Goal: Transaction & Acquisition: Purchase product/service

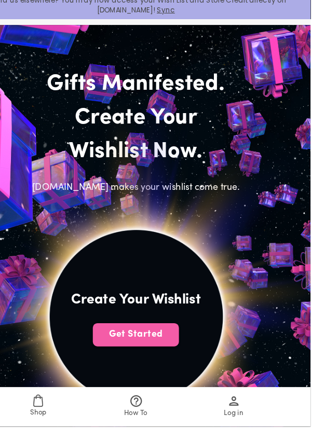
click at [142, 353] on button "Get Started" at bounding box center [156, 346] width 77 height 21
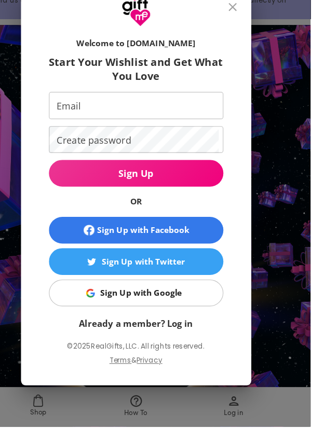
click at [136, 341] on link "Already a member? Log in" at bounding box center [156, 336] width 102 height 10
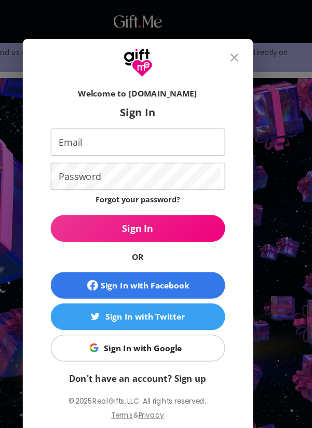
click at [88, 124] on input "Email" at bounding box center [154, 127] width 152 height 24
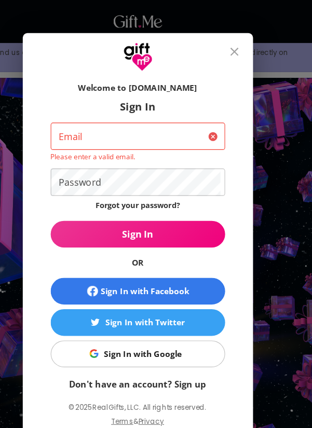
type input "7832228473"
click at [219, 212] on span "Sign In" at bounding box center [156, 208] width 156 height 11
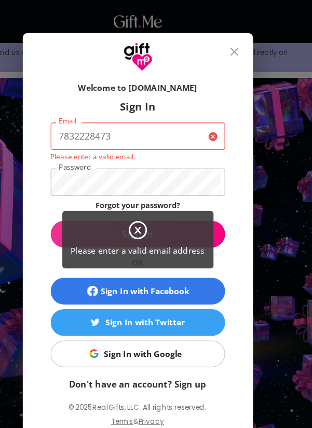
click at [149, 208] on icon at bounding box center [156, 205] width 17 height 17
click at [161, 208] on icon at bounding box center [156, 205] width 19 height 19
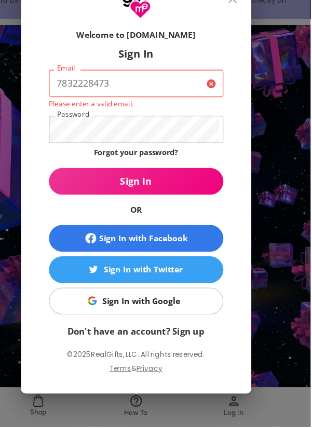
click at [187, 318] on div "Sign In with Google" at bounding box center [161, 315] width 70 height 11
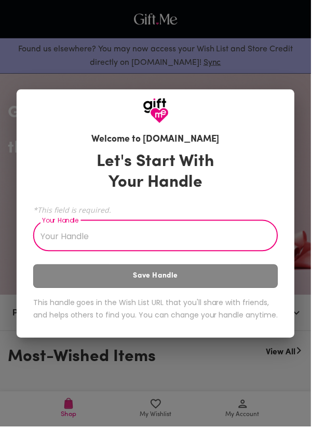
click at [260, 232] on input "Your Handle" at bounding box center [150, 237] width 234 height 29
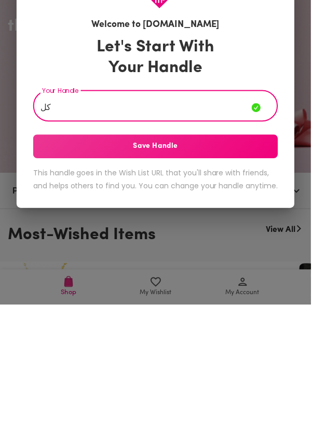
type input "ك"
click at [237, 275] on span "Save Handle" at bounding box center [156, 269] width 246 height 11
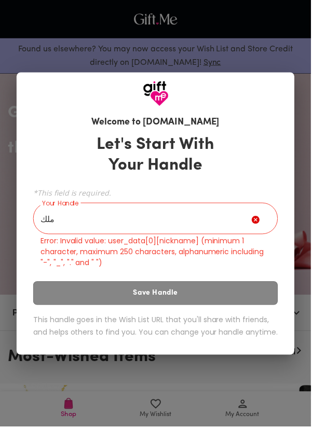
click at [230, 216] on input "ملك" at bounding box center [142, 220] width 219 height 29
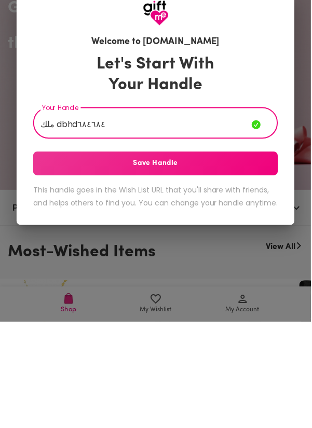
click at [235, 270] on span "Save Handle" at bounding box center [156, 269] width 246 height 11
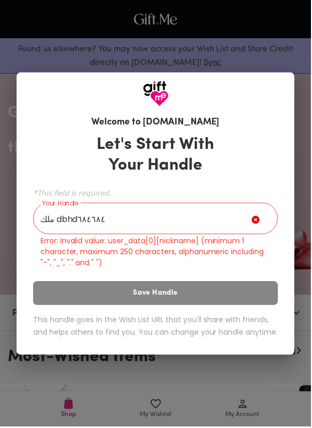
click at [252, 226] on input "ملك dbhd٦٨٤٦٨٤" at bounding box center [142, 220] width 219 height 29
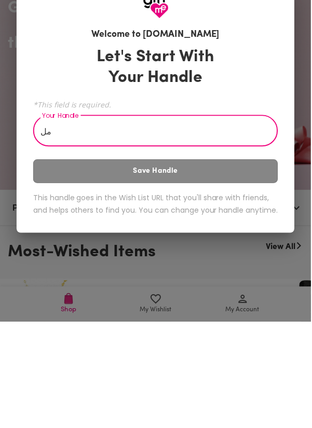
type input "م"
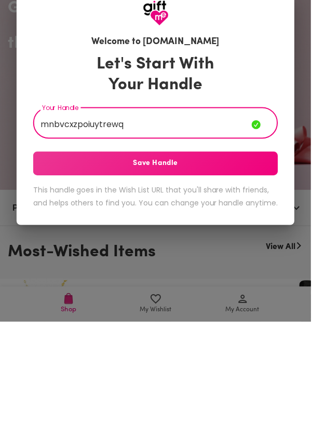
type input "mnbvcxzpoiuytrewq"
click at [209, 266] on span "Save Handle" at bounding box center [156, 269] width 246 height 11
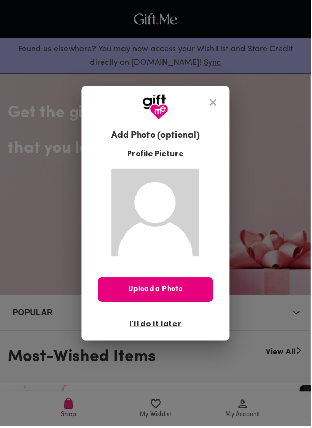
click at [190, 293] on span "Upload a Photo" at bounding box center [155, 290] width 115 height 11
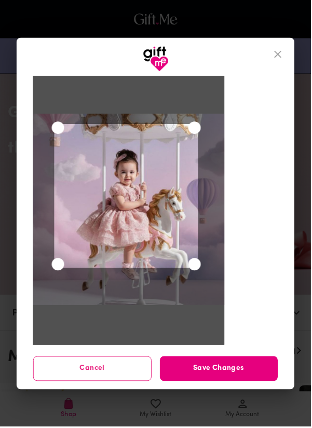
click at [221, 370] on span "Save Changes" at bounding box center [219, 369] width 119 height 11
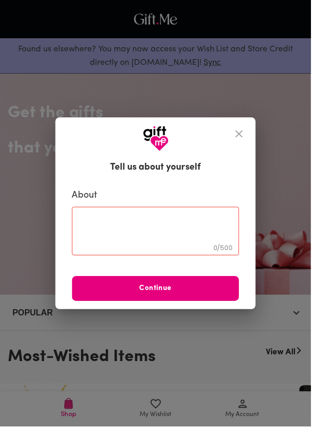
click at [234, 132] on icon "close" at bounding box center [240, 134] width 12 height 12
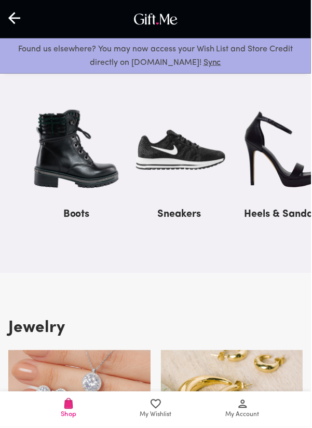
scroll to position [1127, 0]
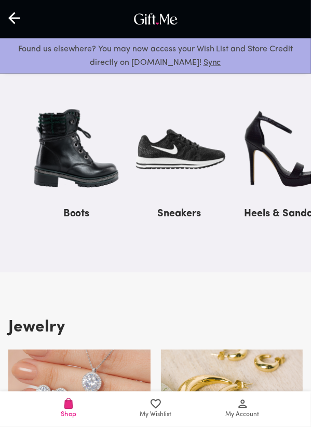
click at [166, 422] on span "My Wishlist" at bounding box center [156, 417] width 32 height 10
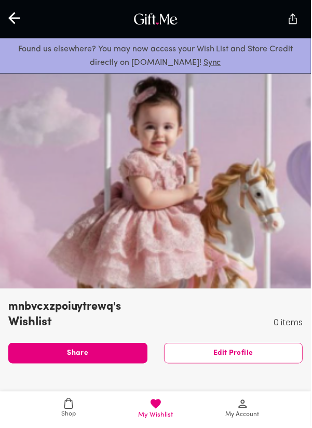
click at [242, 422] on span "My Account" at bounding box center [243, 417] width 34 height 10
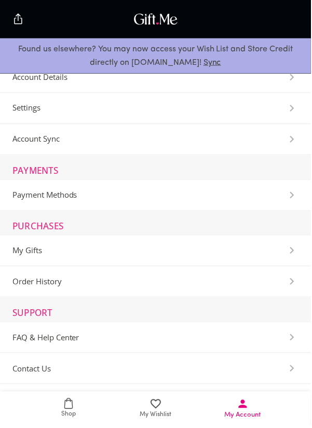
scroll to position [57, 0]
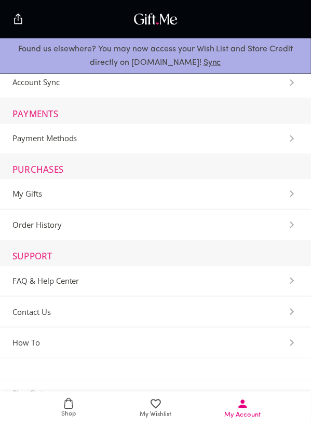
click at [64, 407] on span "Shop" at bounding box center [69, 409] width 75 height 21
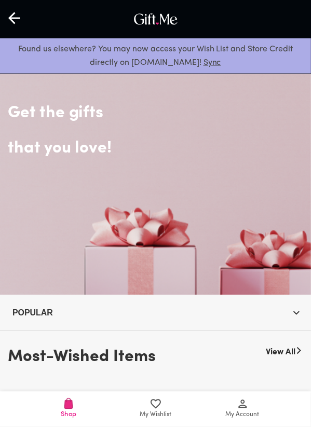
click at [162, 413] on span "My Wishlist" at bounding box center [156, 410] width 75 height 22
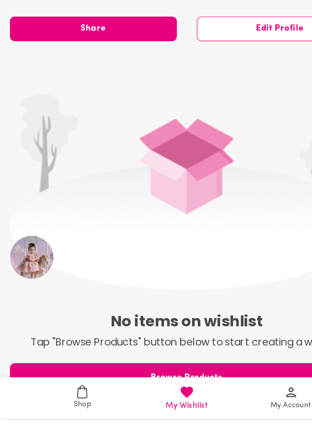
scroll to position [468, 0]
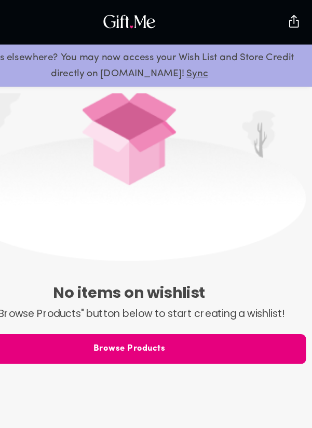
click at [219, 290] on div at bounding box center [156, 379] width 312 height 221
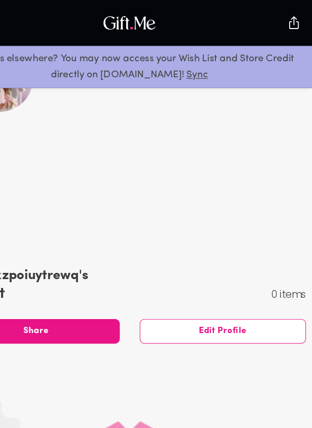
scroll to position [0, 0]
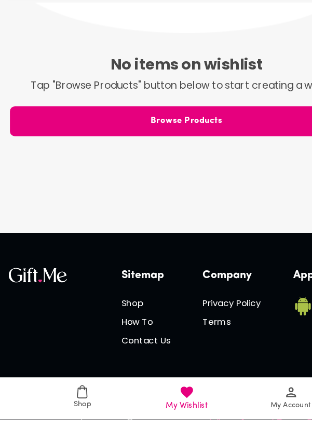
click at [79, 420] on span "Shop" at bounding box center [69, 409] width 75 height 21
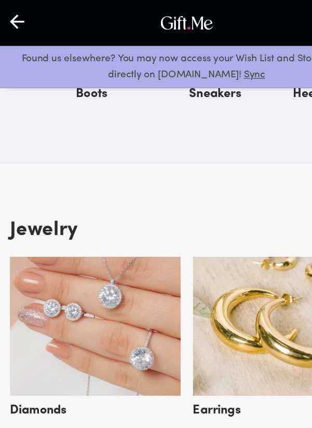
scroll to position [1244, 0]
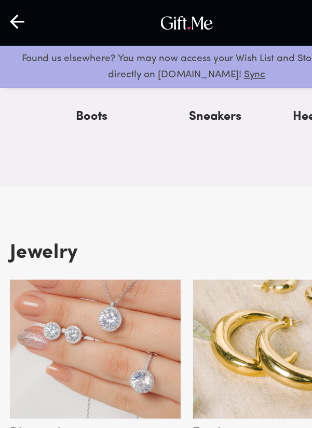
click at [63, 286] on img at bounding box center [79, 292] width 143 height 116
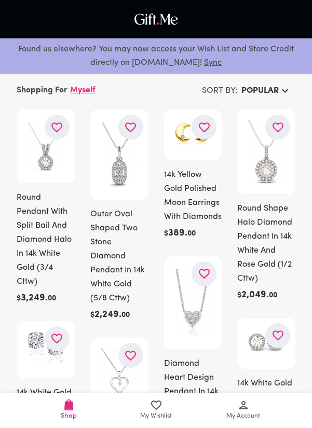
scroll to position [47, 0]
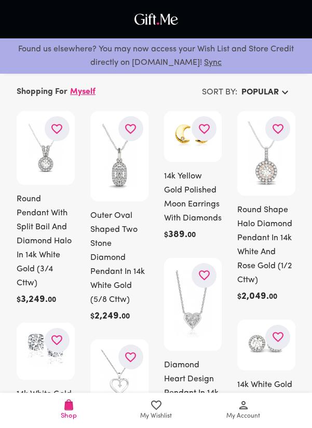
click at [199, 322] on img at bounding box center [192, 303] width 37 height 70
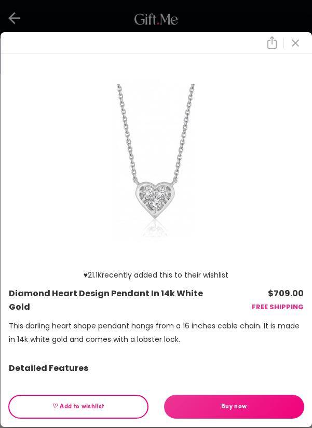
click at [232, 402] on span "Buy now" at bounding box center [234, 406] width 140 height 11
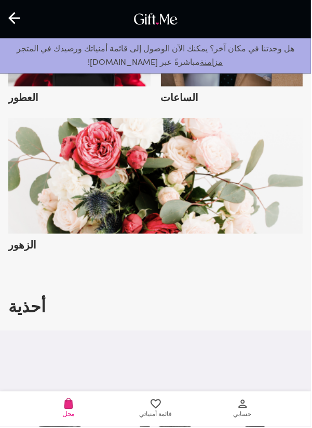
scroll to position [856, 0]
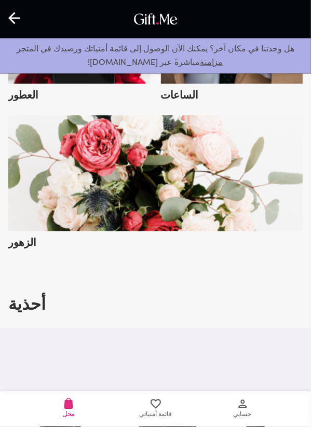
click at [164, 412] on span "قائمة أمنياتي" at bounding box center [156, 410] width 75 height 22
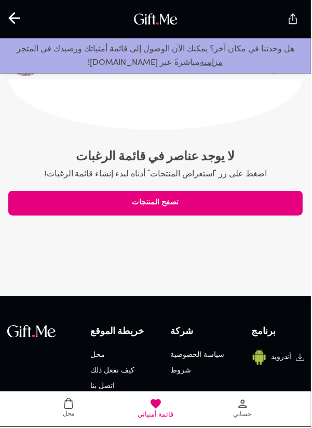
scroll to position [468, 0]
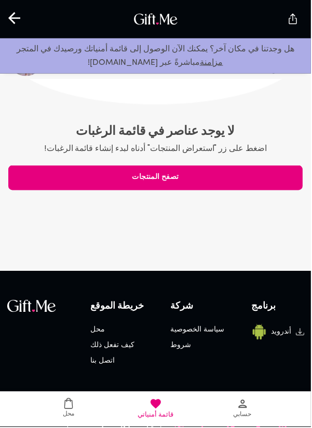
click at [240, 422] on span "حسابي" at bounding box center [243, 417] width 18 height 10
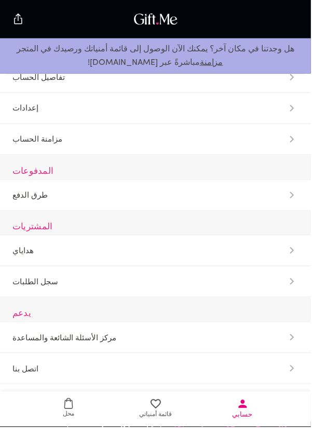
click at [104, 252] on Gifts-Section "هداياي" at bounding box center [156, 251] width 312 height 31
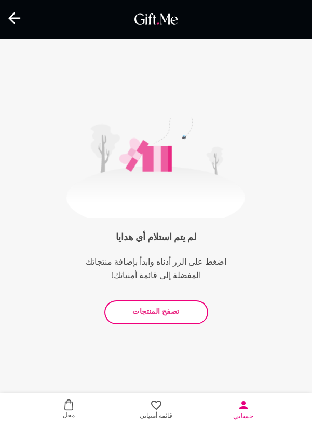
click at [188, 310] on span "تصفح المنتجات" at bounding box center [156, 312] width 86 height 11
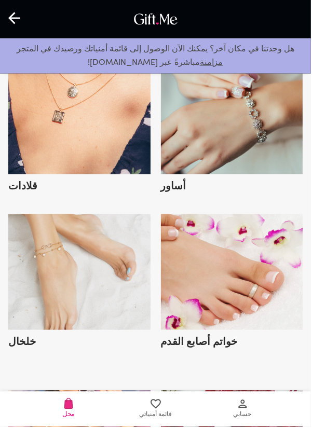
scroll to position [1581, 0]
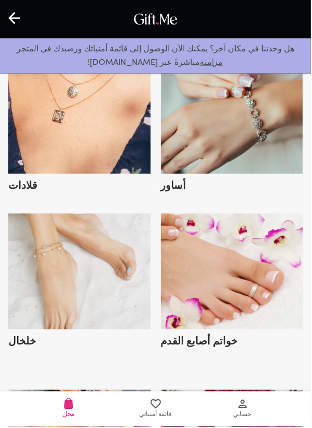
click at [122, 286] on img at bounding box center [79, 272] width 143 height 116
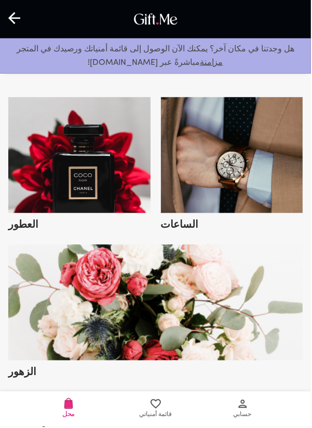
scroll to position [725, 0]
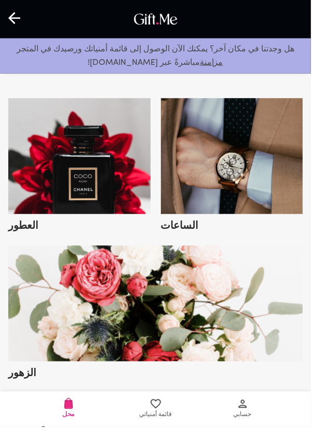
click at [255, 157] on img at bounding box center [232, 157] width 143 height 116
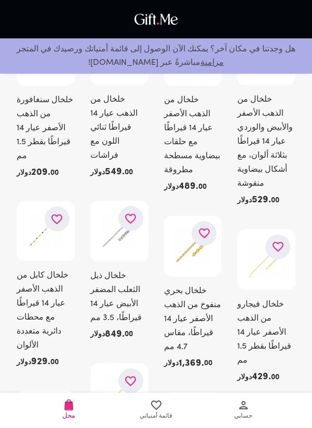
scroll to position [140, 0]
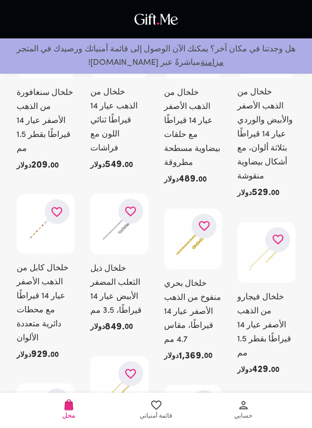
click at [136, 205] on icon "button" at bounding box center [130, 211] width 13 height 13
click at [197, 214] on button "button" at bounding box center [204, 226] width 25 height 25
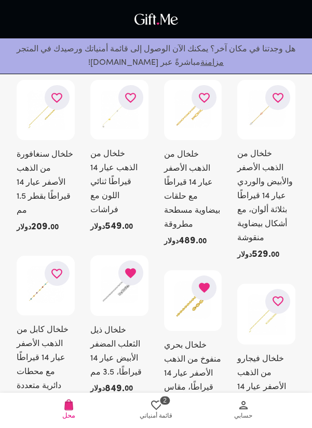
scroll to position [0, 0]
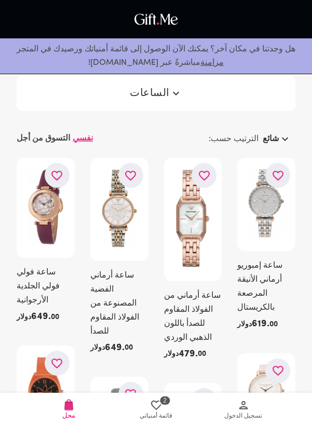
click at [130, 177] on icon "button" at bounding box center [130, 175] width 13 height 13
click at [75, 412] on span "محل" at bounding box center [69, 409] width 75 height 21
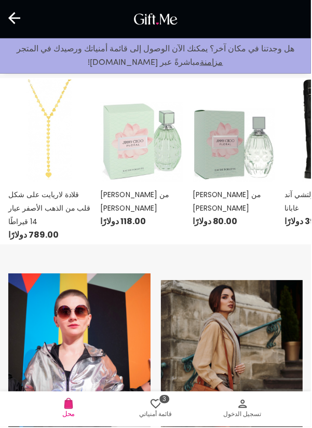
scroll to position [308, 0]
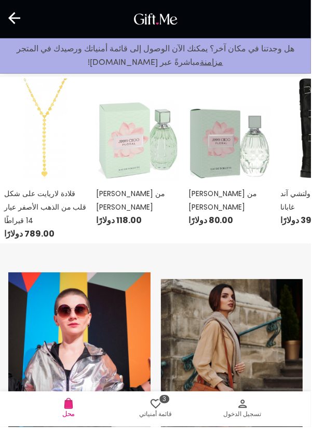
click at [146, 166] on img at bounding box center [138, 129] width 83 height 104
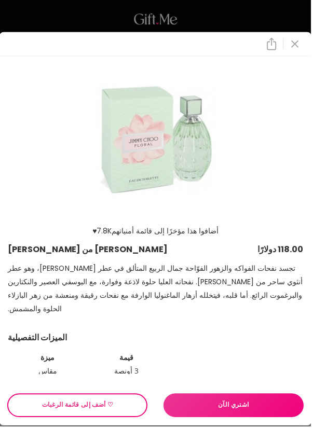
scroll to position [32, 0]
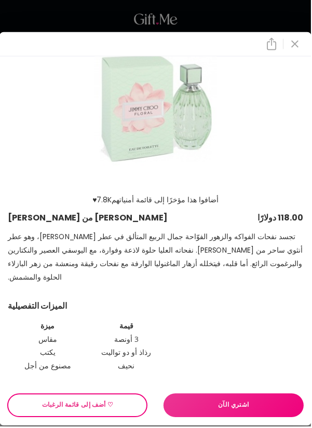
click at [93, 410] on font "♡ أضف إلى قائمة الرغبات" at bounding box center [78, 407] width 72 height 6
click at [97, 410] on font "♡ أضف إلى قائمة الرغبات" at bounding box center [78, 407] width 72 height 6
click at [297, 50] on icon "يغلق" at bounding box center [296, 44] width 12 height 12
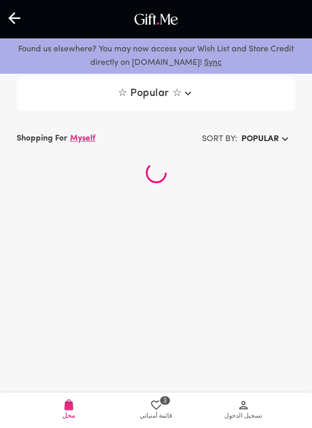
click at [293, 45] on p "Found us elsewhere? You may now access your Wish List and Store Credit directly…" at bounding box center [155, 56] width 295 height 27
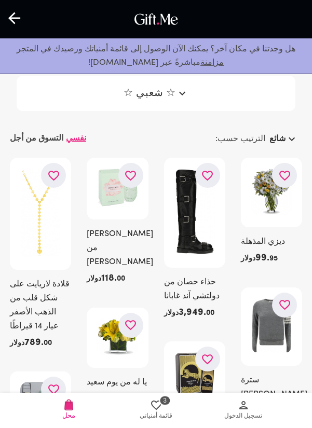
click at [24, 17] on div at bounding box center [15, 19] width 30 height 32
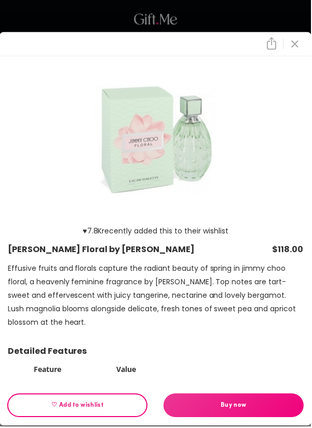
click at [303, 43] on button "close" at bounding box center [296, 44] width 18 height 18
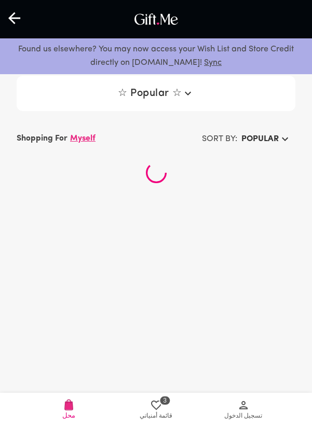
click at [290, 46] on p "Found us elsewhere? You may now access your Wish List and Store Credit directly…" at bounding box center [155, 56] width 295 height 27
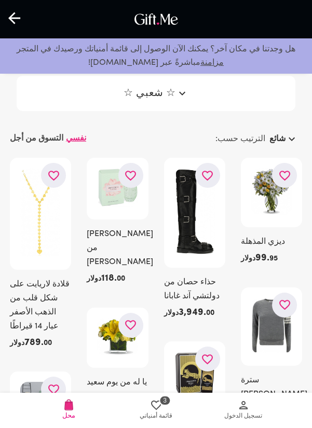
scroll to position [44, 0]
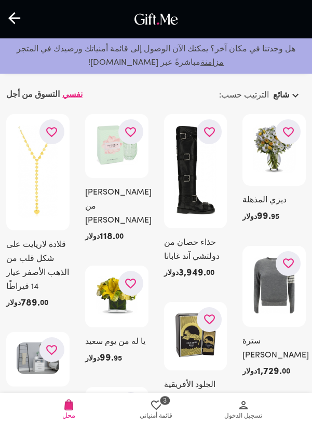
click at [150, 404] on icon at bounding box center [156, 405] width 12 height 12
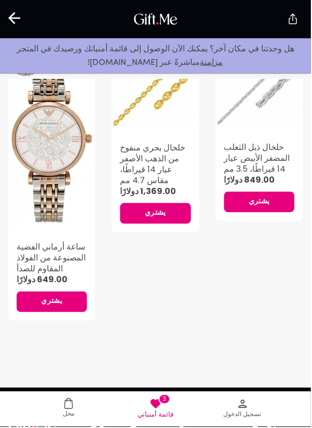
scroll to position [338, 0]
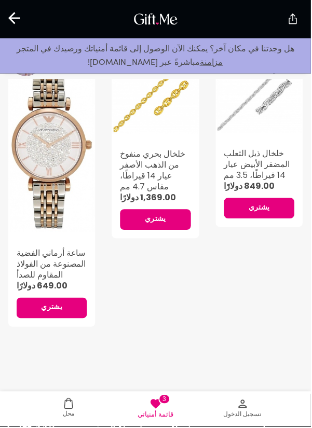
click at [261, 204] on font "يشتري" at bounding box center [259, 208] width 21 height 11
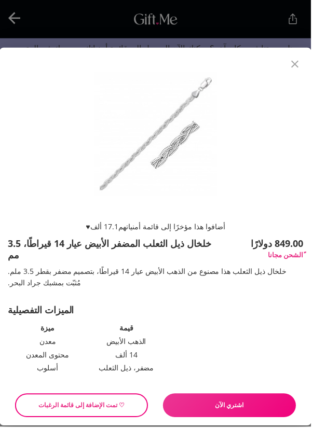
click at [303, 77] on button "يغلق" at bounding box center [295, 64] width 25 height 25
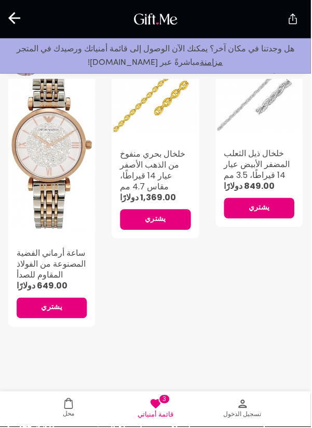
click at [300, 64] on p "هل وجدتنا في مكان آخر؟ يمكنك الآن الوصول إلى قائمة أمنياتك ورصيدك في المتجر مبا…" at bounding box center [155, 56] width 295 height 27
click at [234, 410] on span "تسجيل الدخول" at bounding box center [243, 410] width 75 height 22
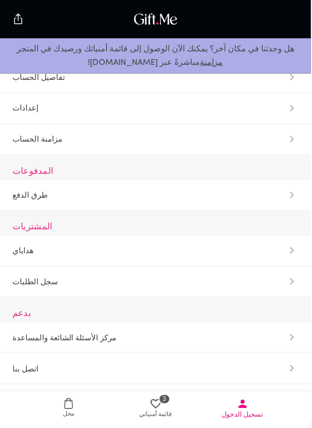
scroll to position [57, 0]
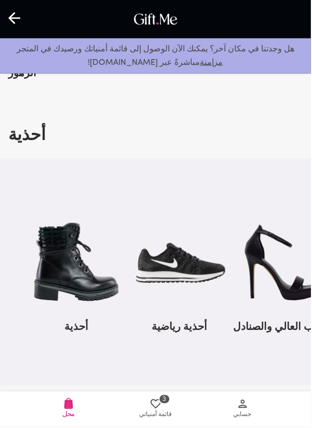
scroll to position [1027, 0]
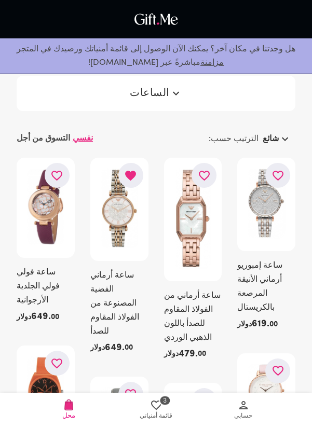
click at [150, 413] on font "قائمة أمنياتي" at bounding box center [156, 416] width 33 height 6
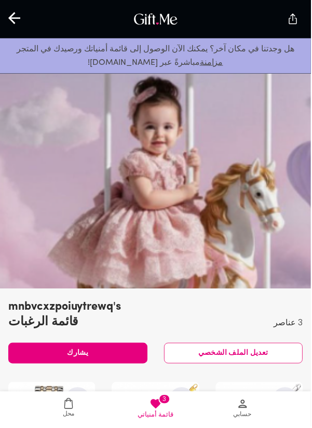
click at [62, 354] on span "يشارك" at bounding box center [78, 354] width 140 height 11
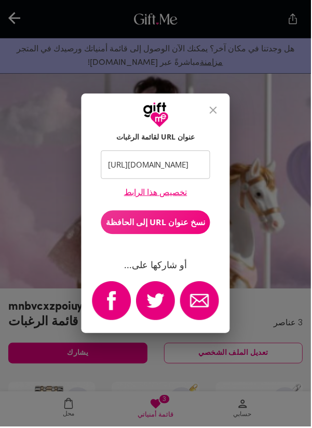
click at [195, 98] on div at bounding box center [156, 111] width 149 height 34
click at [202, 112] on button "يغلق" at bounding box center [213, 110] width 25 height 25
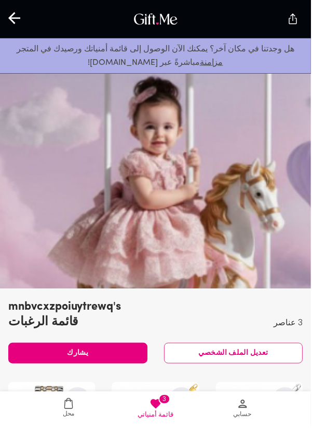
click at [211, 114] on div at bounding box center [156, 179] width 312 height 221
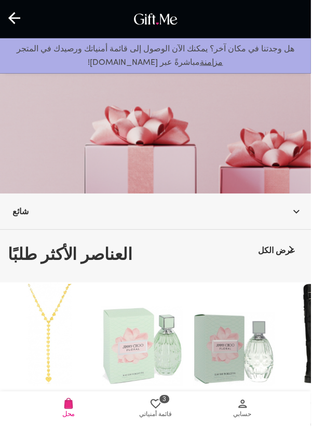
scroll to position [103, 0]
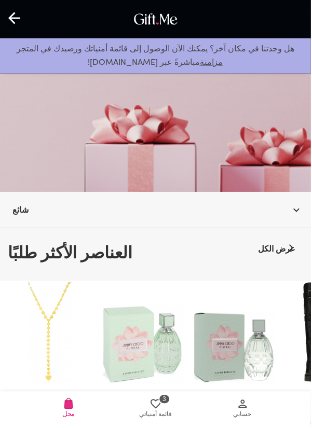
click at [259, 409] on span "حسابي" at bounding box center [243, 410] width 75 height 22
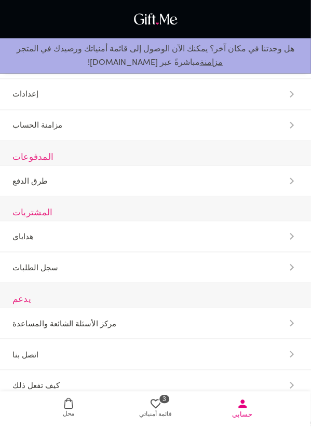
scroll to position [0, 0]
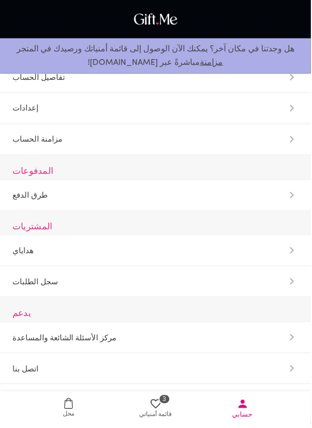
click at [77, 405] on span "محل" at bounding box center [69, 409] width 75 height 21
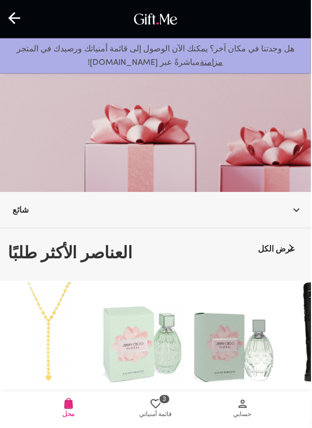
click at [147, 413] on span "قائمة أمنياتي" at bounding box center [156, 417] width 33 height 10
